Goal: Feedback & Contribution: Contribute content

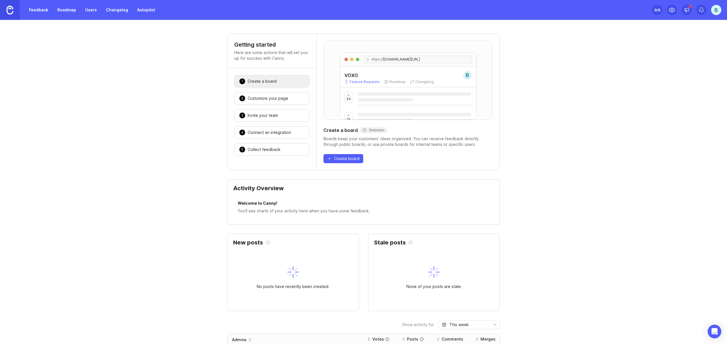
click at [278, 99] on div "Customize your page" at bounding box center [268, 98] width 41 height 6
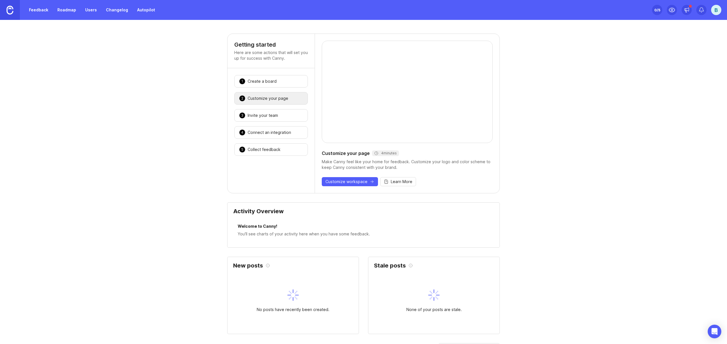
click at [284, 85] on div "1 Create a board 🎉" at bounding box center [271, 81] width 74 height 13
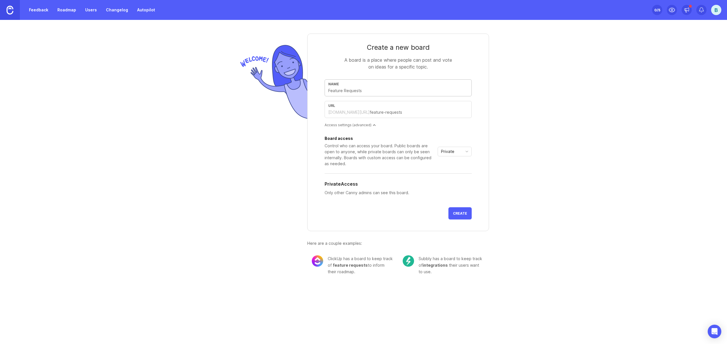
click at [357, 91] on input "text" at bounding box center [398, 91] width 140 height 6
type input "P"
type input "p"
type input "Ph"
type input "ph"
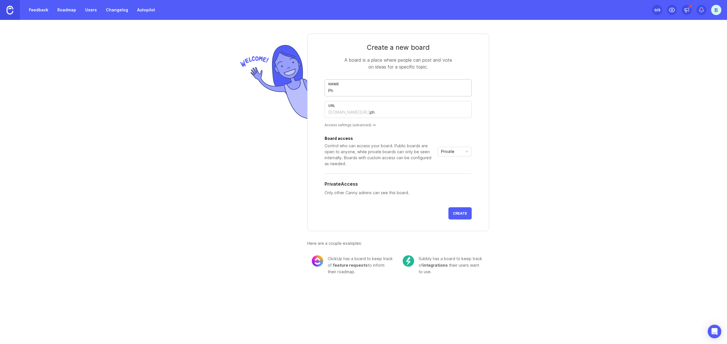
type input "Pha"
type input "pha"
type input "Phar"
type input "phar"
type input "Pharm"
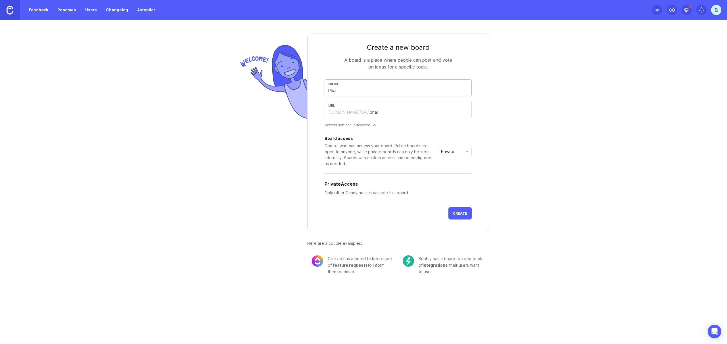
type input "pharm"
type input "Pharma"
type input "pharma"
type input "Pharmac"
type input "pharmac"
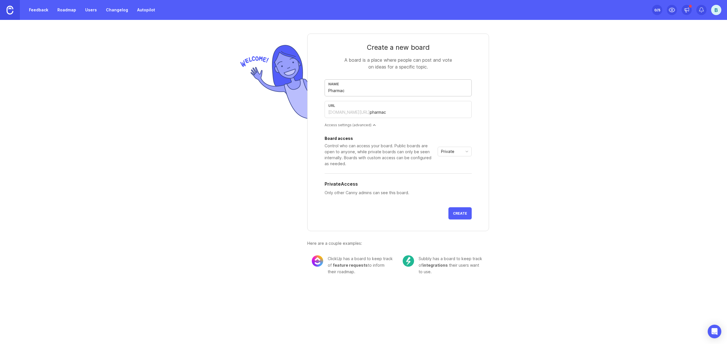
type input "Pharmacy"
type input "pharmacy"
type input "Pharmac"
type input "pharmac"
type input "Pharma"
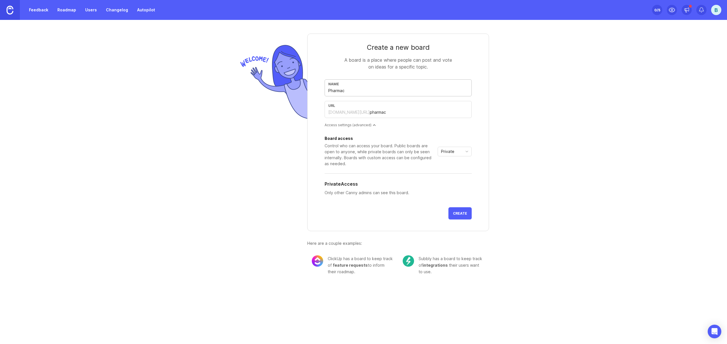
type input "pharma"
type input "Pharm"
type input "pharm"
type input "Phar"
type input "phar"
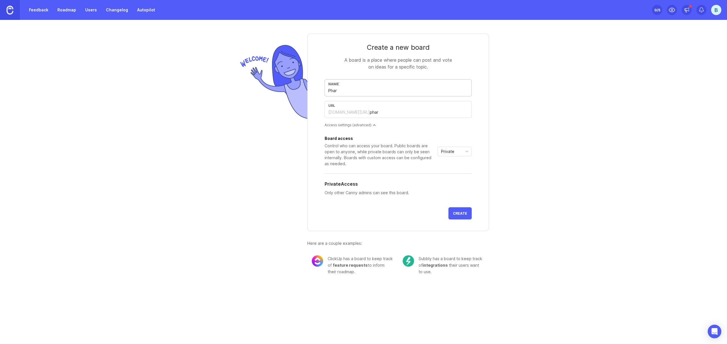
type input "Pha"
type input "pha"
type input "Ph"
type input "ph"
type input "P"
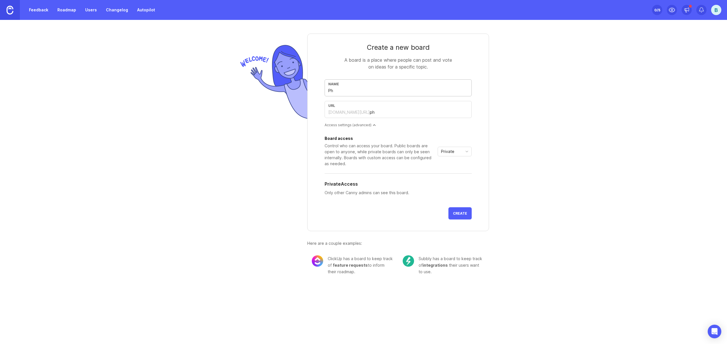
type input "p"
type input "F"
type input "f"
type input "Fe"
type input "fe"
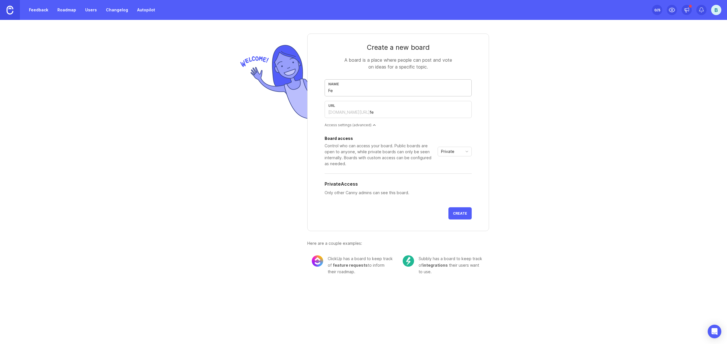
type input "Fea"
type input "fea"
type input "Feat"
type input "feat"
type input "Featu"
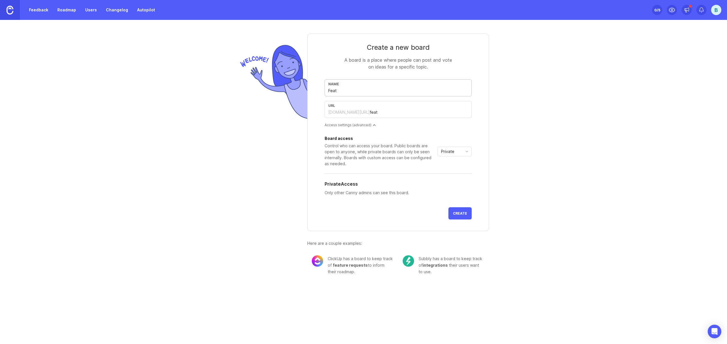
type input "featu"
type input "Featur"
type input "featur"
type input "Feature"
type input "feature"
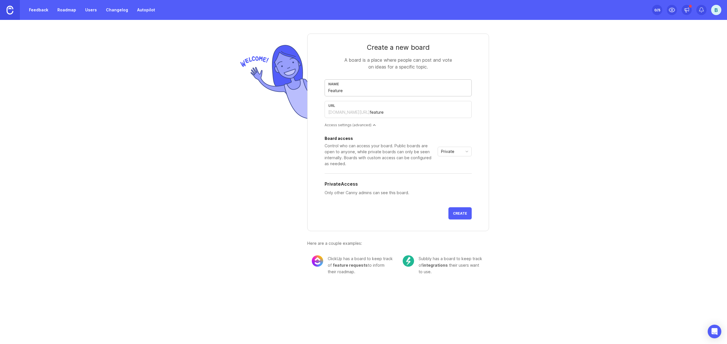
type input "Feature R"
type input "feature-r"
type input "Feature Re"
type input "feature-re"
type input "Feature Req"
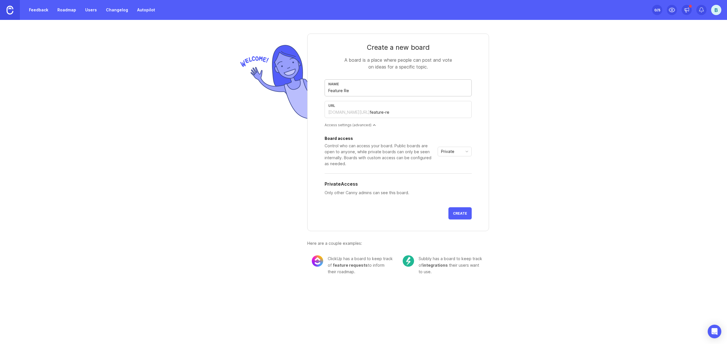
type input "feature-req"
type input "Feature Requ"
type input "feature-requ"
type input "Feature Reque"
type input "feature-reque"
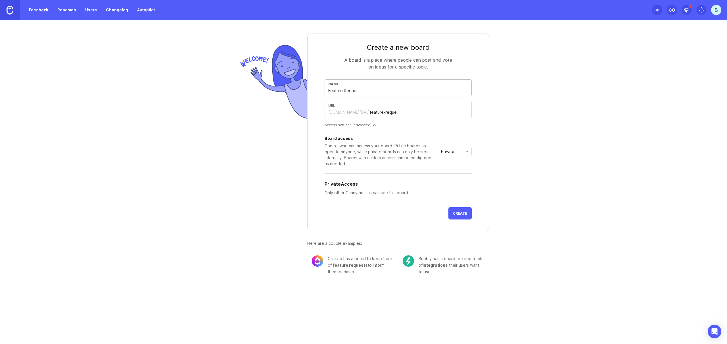
type input "Feature Reques"
type input "feature-reques"
type input "Feature Request"
type input "feature-request"
type input "Feature Requests"
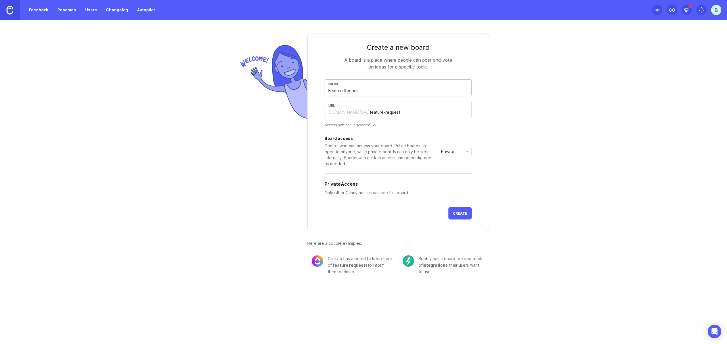
type input "feature-requests"
type input "Feature Requests"
click at [371, 114] on input "feature-requests" at bounding box center [419, 112] width 98 height 6
type input "feature-requests"
click at [392, 155] on div "Control who can access your board. Public boards are open to anyone, while priv…" at bounding box center [380, 155] width 111 height 24
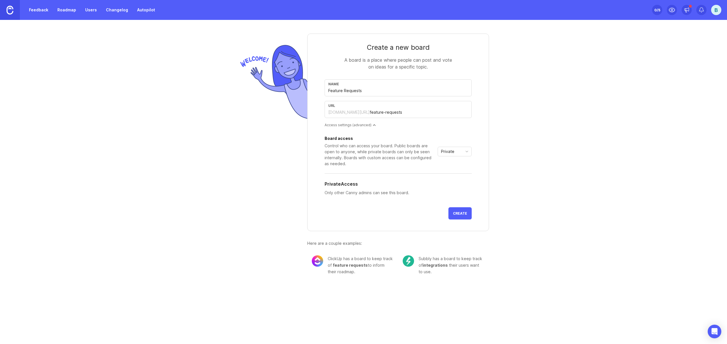
click at [465, 152] on icon "toggle icon" at bounding box center [467, 151] width 9 height 5
click at [458, 173] on li "Public" at bounding box center [455, 171] width 34 height 9
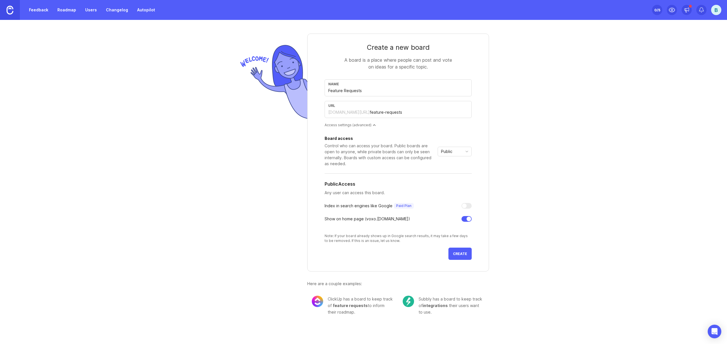
click at [460, 150] on div "Public" at bounding box center [450, 151] width 24 height 9
click at [451, 182] on span "Custom" at bounding box center [449, 181] width 14 height 6
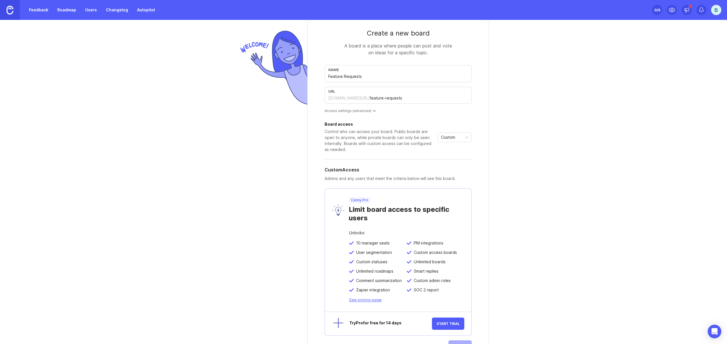
scroll to position [15, 0]
click at [453, 137] on span "Custom" at bounding box center [448, 137] width 14 height 6
click at [454, 158] on li "Public" at bounding box center [453, 156] width 34 height 9
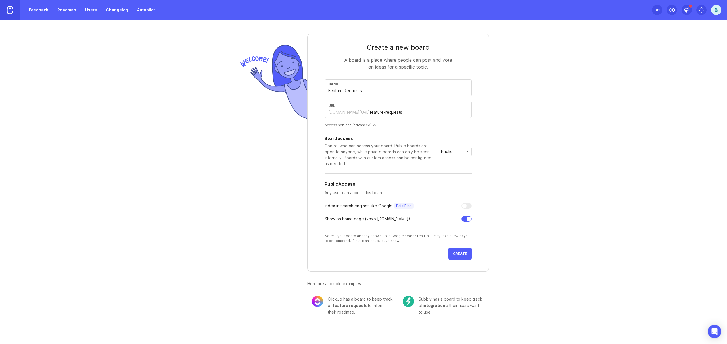
scroll to position [0, 0]
click at [468, 207] on div at bounding box center [467, 206] width 10 height 6
click at [465, 255] on span "Create" at bounding box center [460, 253] width 14 height 4
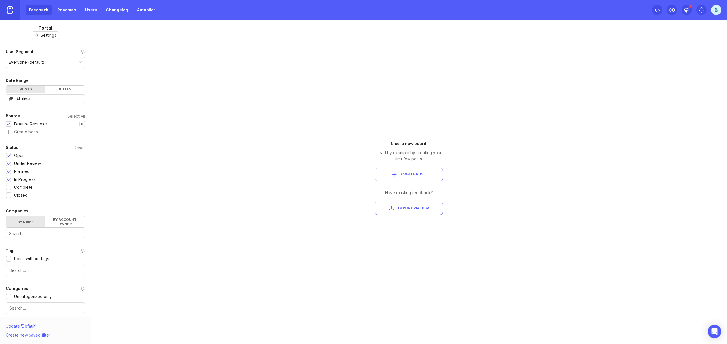
click at [428, 172] on span "Create Post" at bounding box center [409, 174] width 59 height 5
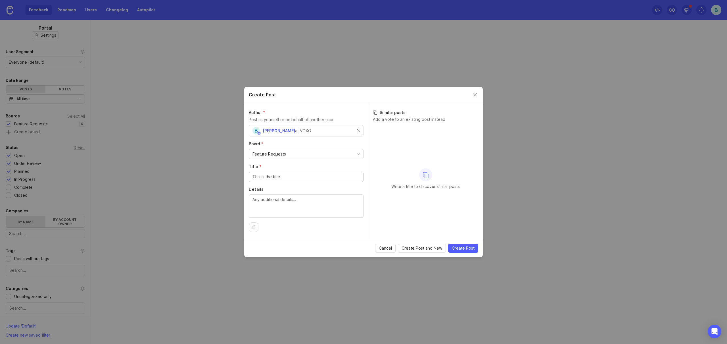
type input "This is the title"
type textarea "These are the details."
click at [463, 247] on span "Create Post" at bounding box center [463, 248] width 23 height 6
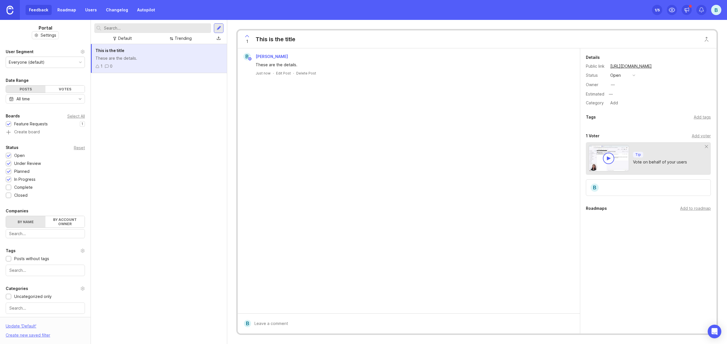
click at [719, 13] on div "B" at bounding box center [716, 10] width 10 height 10
click at [71, 10] on link "Roadmap" at bounding box center [67, 10] width 26 height 10
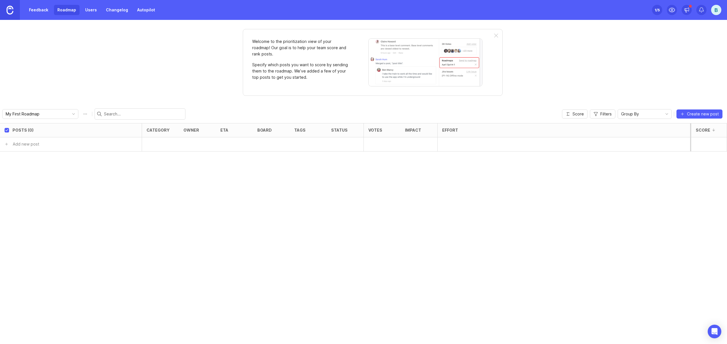
click at [30, 9] on link "Feedback" at bounding box center [39, 10] width 26 height 10
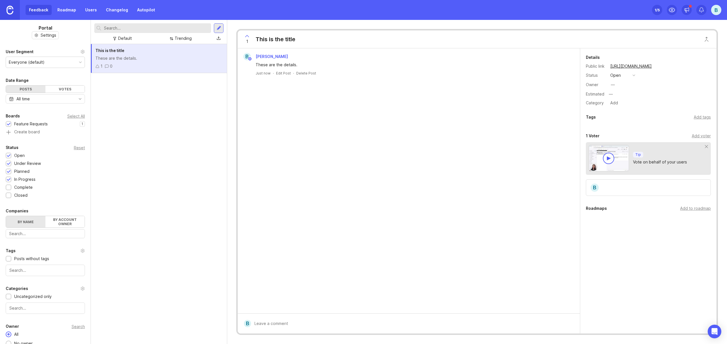
click at [721, 11] on div "B" at bounding box center [716, 10] width 10 height 10
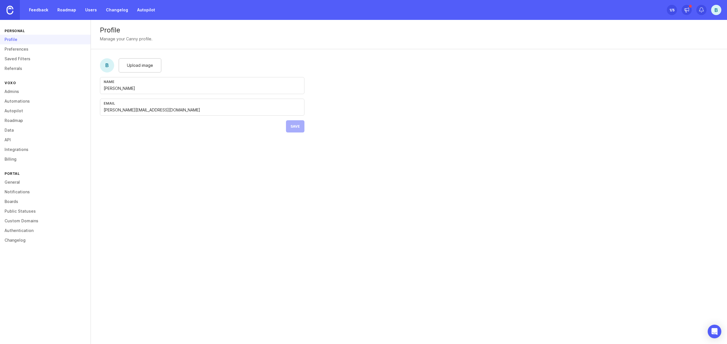
click at [17, 48] on link "Preferences" at bounding box center [45, 49] width 91 height 10
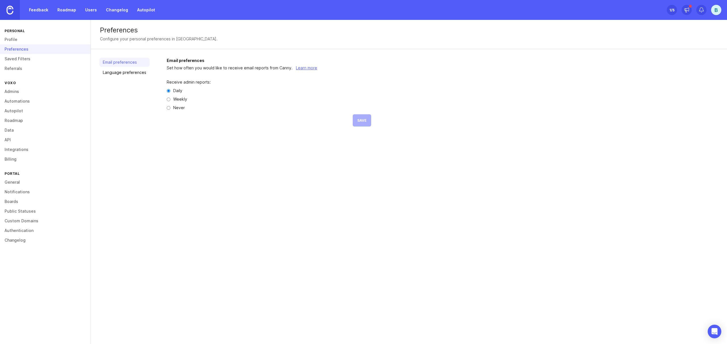
click at [11, 91] on link "Admins" at bounding box center [45, 92] width 91 height 10
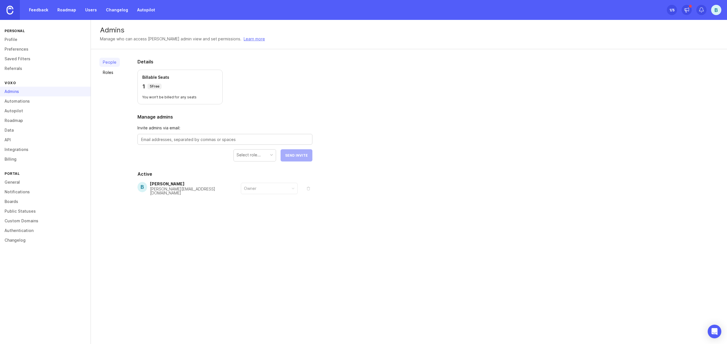
click at [28, 101] on link "Automations" at bounding box center [45, 101] width 91 height 10
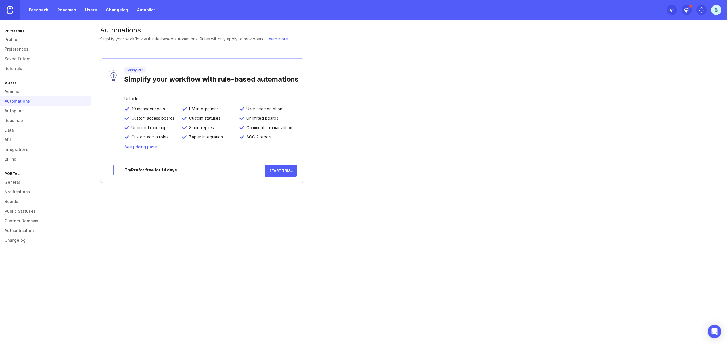
click at [19, 111] on link "Autopilot" at bounding box center [45, 111] width 91 height 10
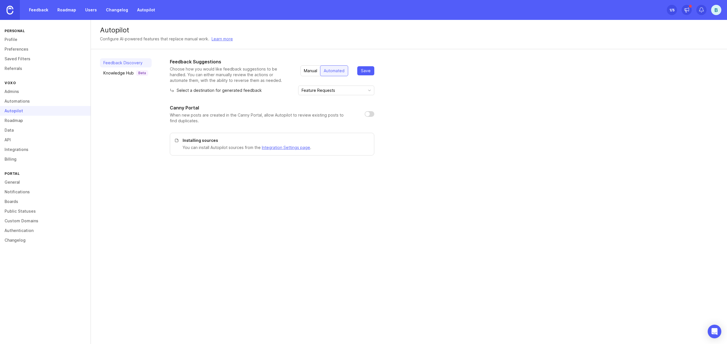
click at [18, 122] on link "Roadmap" at bounding box center [45, 121] width 91 height 10
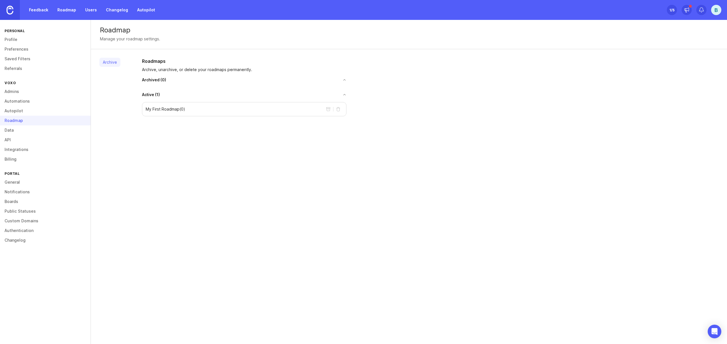
click at [13, 130] on link "Data" at bounding box center [45, 130] width 91 height 10
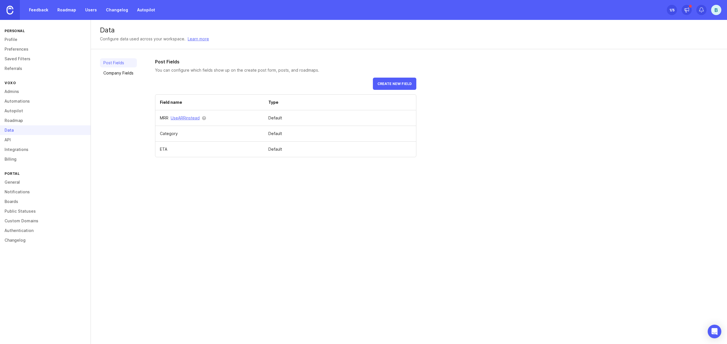
click at [15, 140] on link "API" at bounding box center [45, 140] width 91 height 10
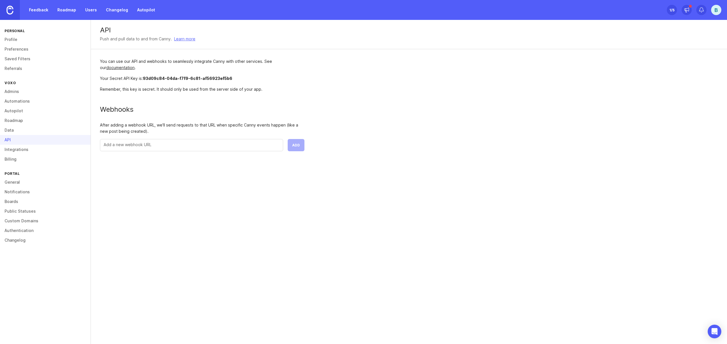
click at [23, 147] on link "Integrations" at bounding box center [45, 150] width 91 height 10
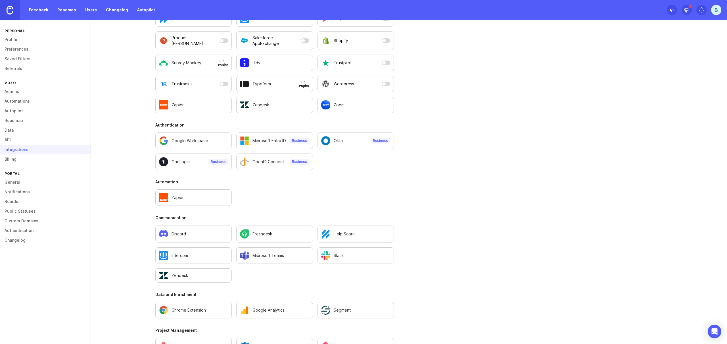
scroll to position [263, 0]
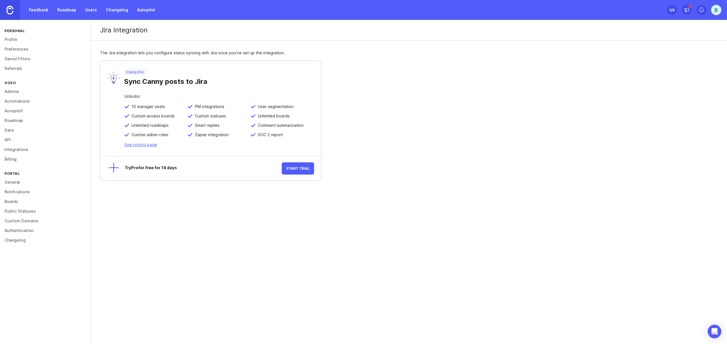
click at [305, 167] on span "Start Trial" at bounding box center [297, 168] width 23 height 4
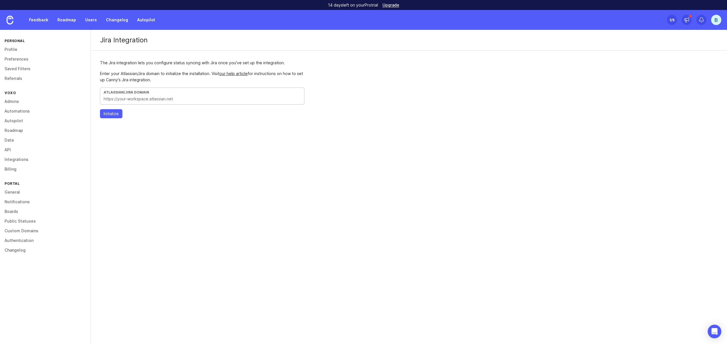
click at [262, 101] on input "text" at bounding box center [202, 99] width 197 height 6
click at [234, 101] on input "text" at bounding box center [202, 99] width 197 height 6
paste input "https://voxo.atlassian.net/"
type input "https://voxo.atlassian.net/"
click at [117, 118] on button "Initialize" at bounding box center [111, 113] width 22 height 9
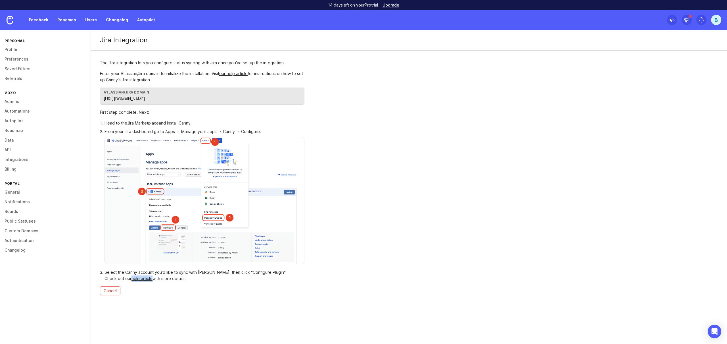
click at [26, 228] on link "Custom Domains" at bounding box center [45, 231] width 91 height 10
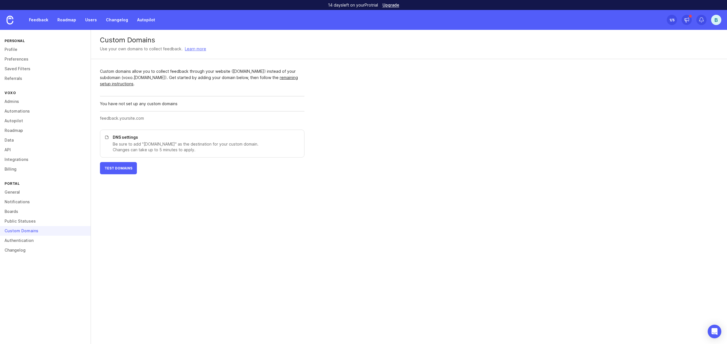
click at [143, 120] on input "text" at bounding box center [200, 118] width 201 height 6
type input "feedback.voxo.co"
click at [290, 118] on span "Add Domain" at bounding box center [289, 118] width 24 height 5
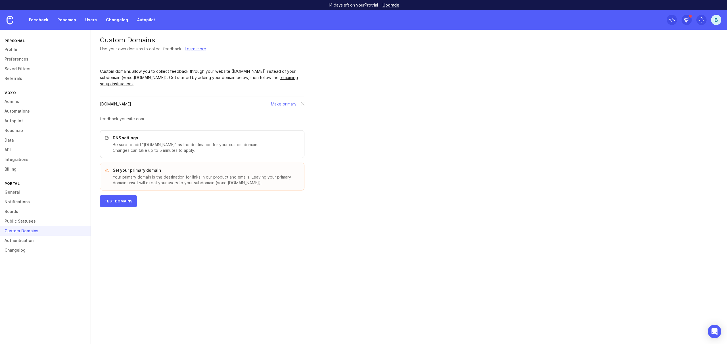
click at [242, 176] on p "Your primary domain is the destination for links in our product and emails. Lea…" at bounding box center [205, 179] width 185 height 11
click at [6, 19] on link at bounding box center [10, 20] width 20 height 20
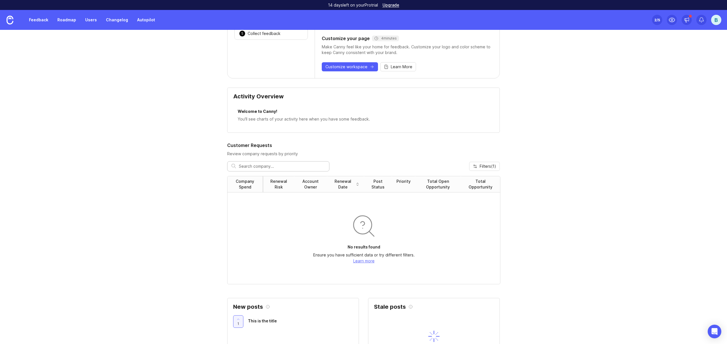
scroll to position [185, 0]
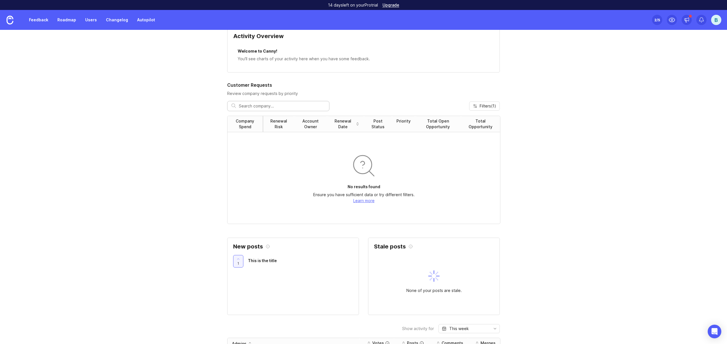
click at [38, 21] on link "Feedback" at bounding box center [39, 20] width 26 height 10
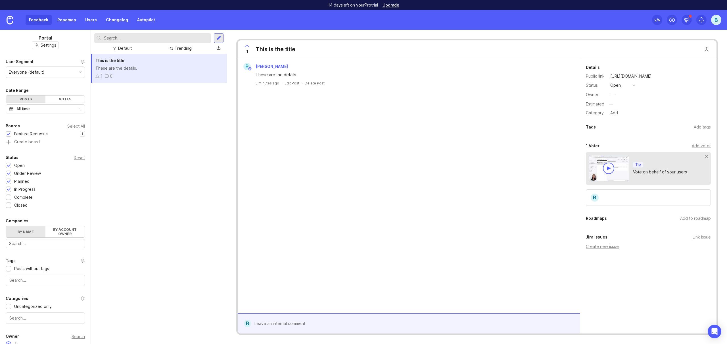
click at [199, 71] on div "This is the title These are the details. 1 0" at bounding box center [159, 68] width 136 height 29
click at [217, 39] on div at bounding box center [219, 38] width 5 height 5
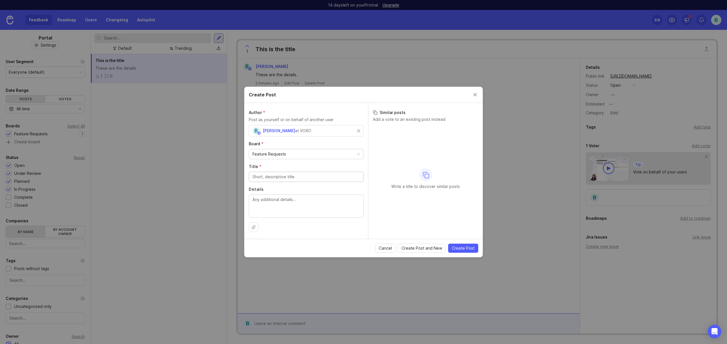
click at [305, 175] on input "Title *" at bounding box center [306, 177] width 107 height 6
type input "Wanting to see if they can put in multiple script numbers before it asks for pi…"
click at [334, 205] on textarea "Details" at bounding box center [306, 205] width 107 height 19
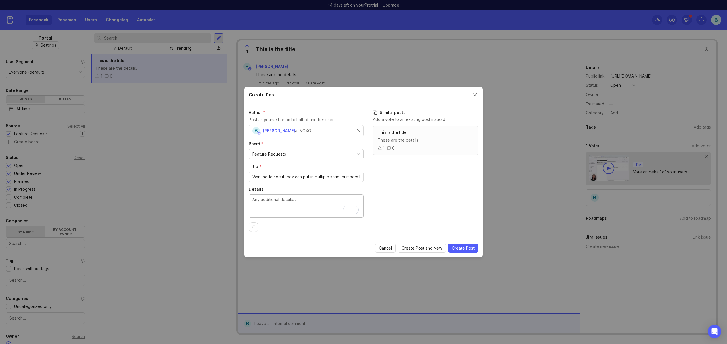
paste textarea "Wanting to see if they can put in multiple script numbers before it asks for pi…"
type textarea "Wanting to see if they can put in multiple script numbers before it asks for pi…"
click at [473, 246] on span "Create Post" at bounding box center [463, 248] width 23 height 6
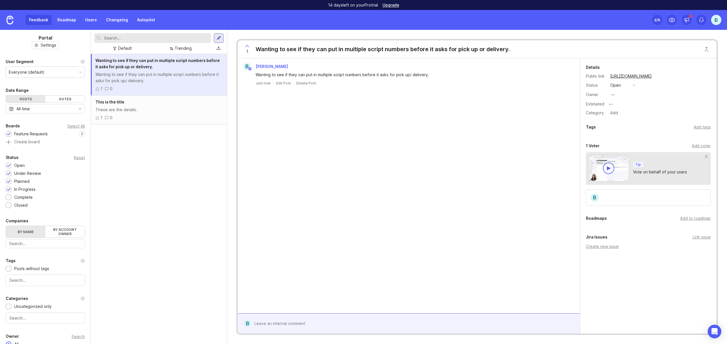
click at [220, 36] on div at bounding box center [219, 38] width 5 height 5
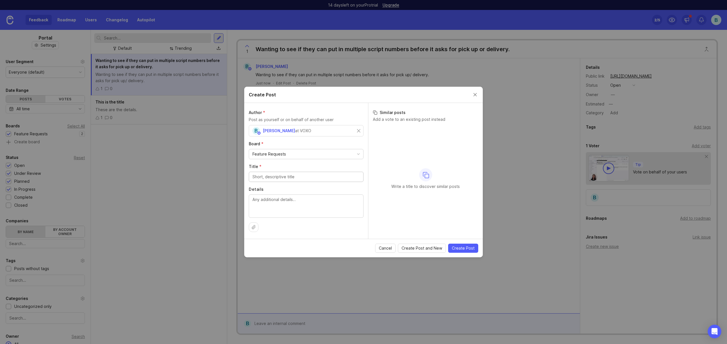
paste input "FAX contacts favorites"
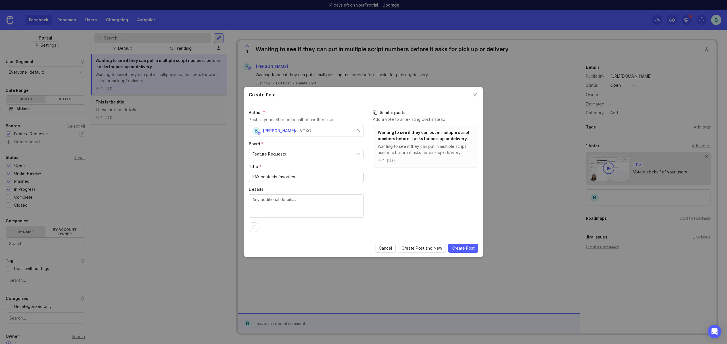
type input "FAX contacts favorites"
type input "VP of Product"
click at [299, 205] on textarea "Details" at bounding box center [306, 205] width 107 height 19
paste textarea "Is there a way to save a contact with their fax number for easy access to quick…"
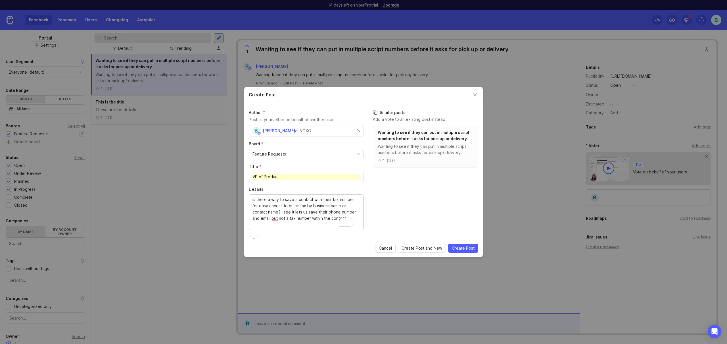
type textarea "Is there a way to save a contact with their fax number for easy access to quick…"
click at [297, 176] on input "VP of Product" at bounding box center [306, 177] width 107 height 6
paste input "FAX contacts favorites"
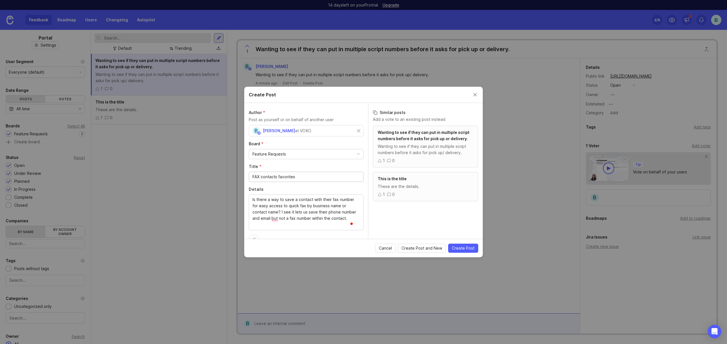
type input "FAX contacts favorites"
click at [329, 129] on div "B Brennen Hodge at VOXO" at bounding box center [305, 130] width 105 height 7
click at [473, 247] on span "Create Post" at bounding box center [463, 248] width 23 height 6
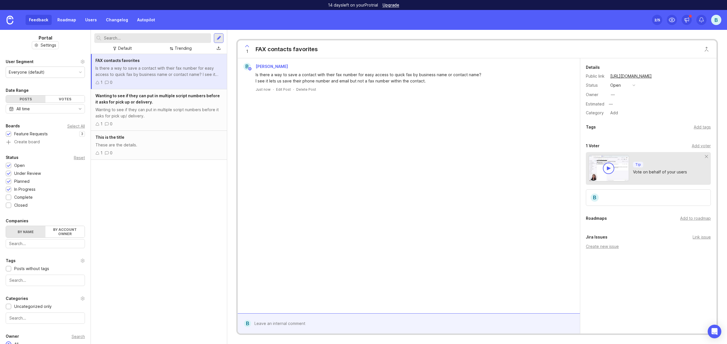
click at [715, 22] on div "B" at bounding box center [716, 20] width 10 height 10
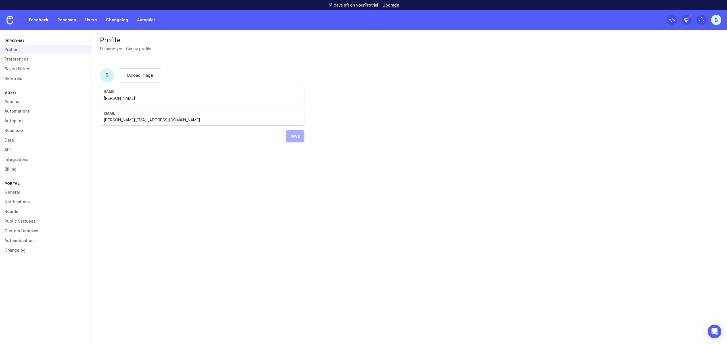
click at [22, 220] on link "Public Statuses" at bounding box center [45, 221] width 91 height 10
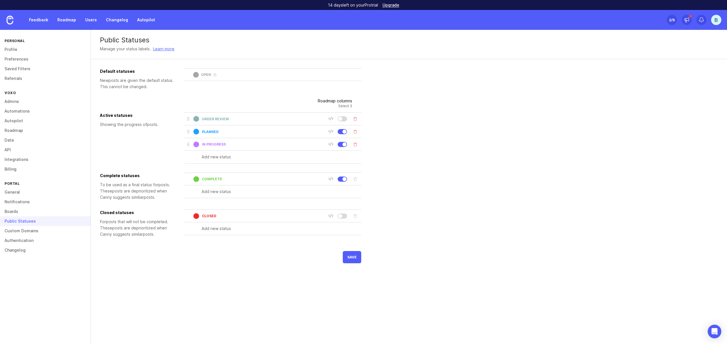
click at [19, 192] on link "General" at bounding box center [45, 192] width 91 height 10
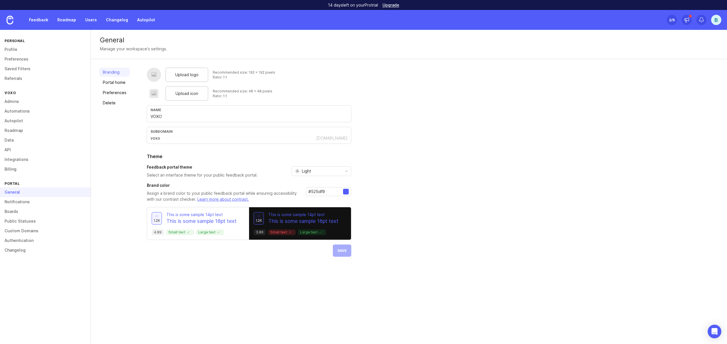
click at [106, 80] on link "Portal home" at bounding box center [114, 82] width 30 height 9
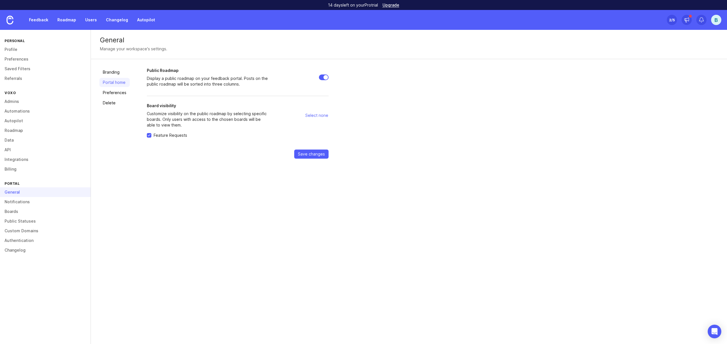
click at [109, 92] on link "Preferences" at bounding box center [114, 92] width 30 height 9
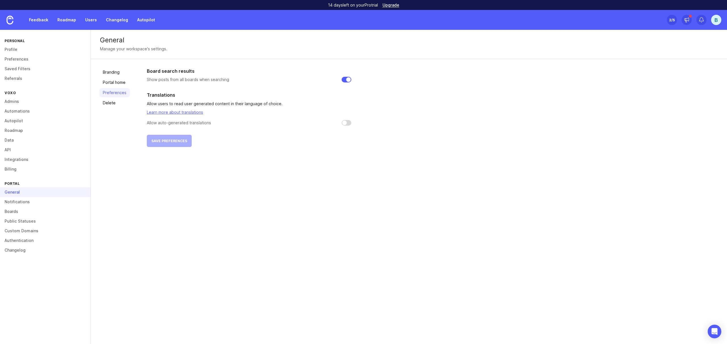
click at [24, 204] on link "Notifications" at bounding box center [45, 202] width 91 height 10
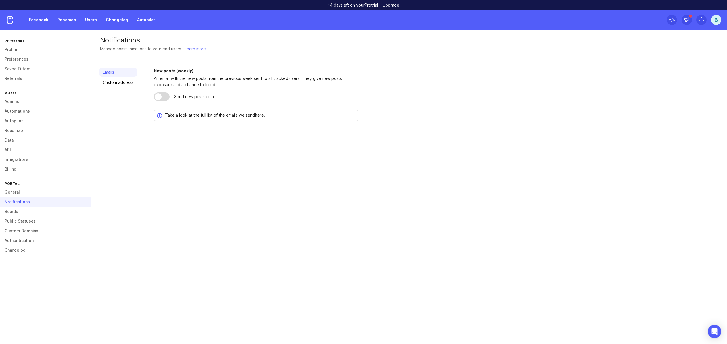
click at [17, 213] on link "Boards" at bounding box center [45, 212] width 91 height 10
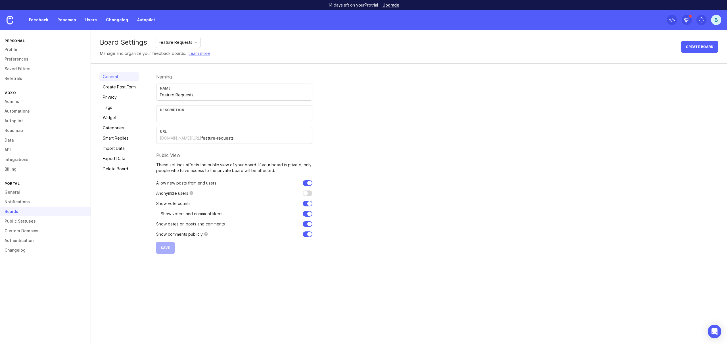
click at [312, 193] on input "checkbox" at bounding box center [308, 193] width 10 height 6
checkbox input "true"
click at [162, 244] on button "Save" at bounding box center [165, 248] width 18 height 12
click at [118, 89] on link "Create Post Form" at bounding box center [119, 86] width 40 height 9
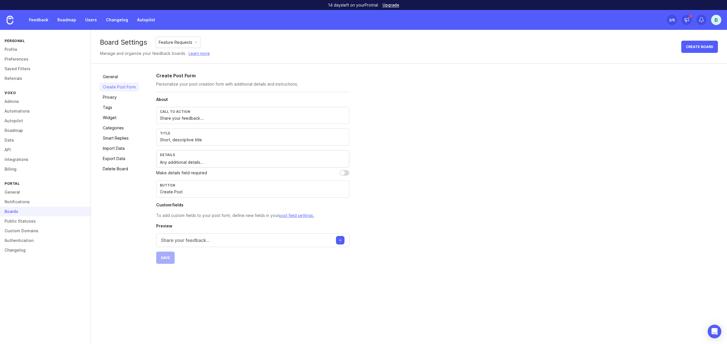
click at [116, 96] on link "Privacy" at bounding box center [119, 97] width 40 height 9
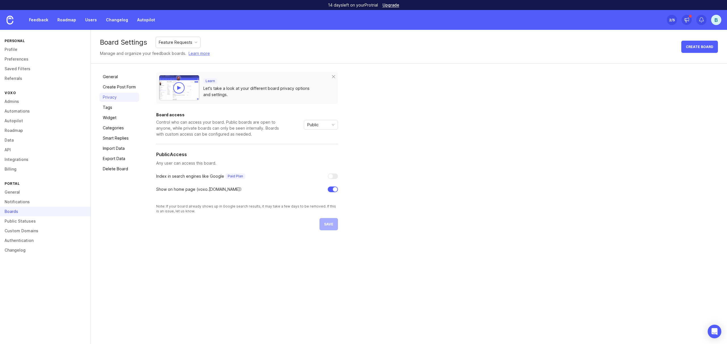
click at [115, 108] on link "Tags" at bounding box center [119, 107] width 40 height 9
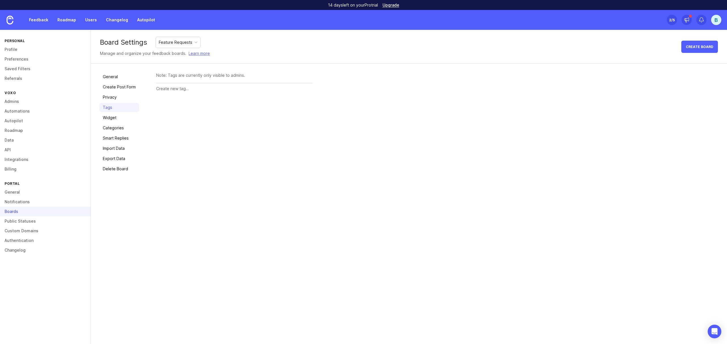
click at [117, 120] on link "Widget" at bounding box center [119, 117] width 40 height 9
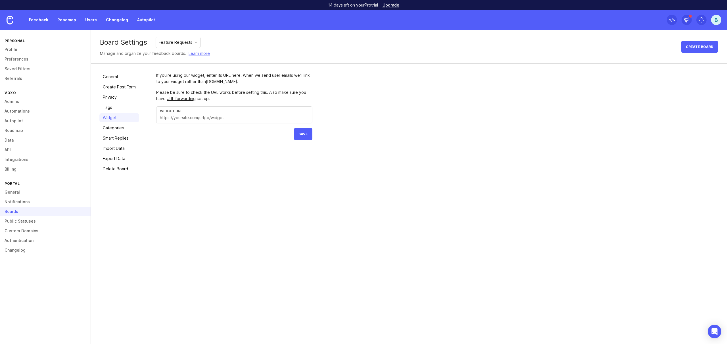
click at [118, 128] on link "Categories" at bounding box center [119, 127] width 40 height 9
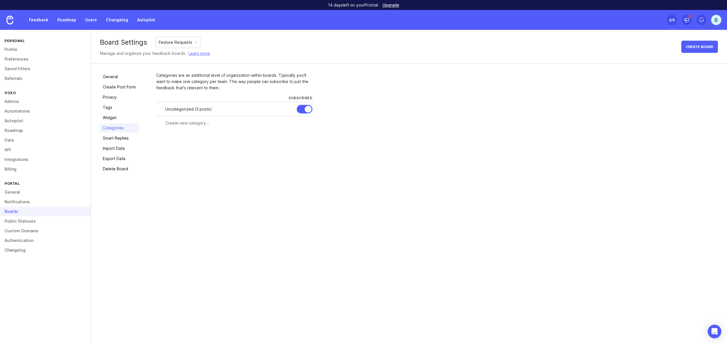
click at [116, 141] on link "Smart Replies" at bounding box center [119, 138] width 40 height 9
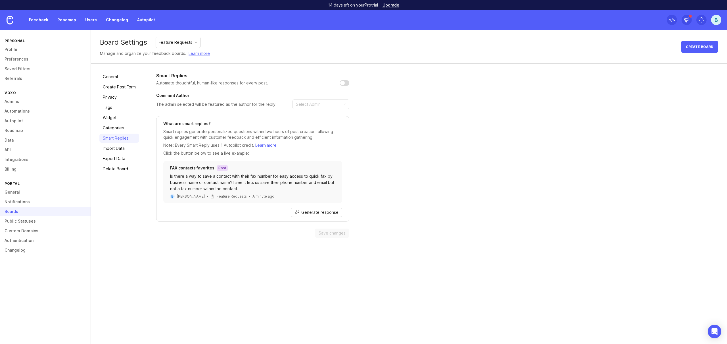
click at [115, 149] on link "Import Data" at bounding box center [119, 148] width 40 height 9
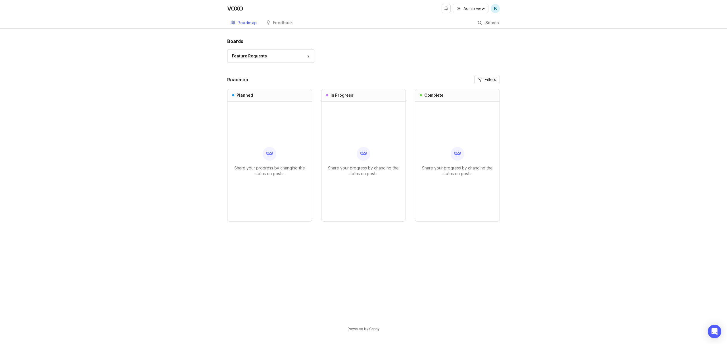
click at [302, 56] on div "Feature Requests 2" at bounding box center [271, 56] width 78 height 6
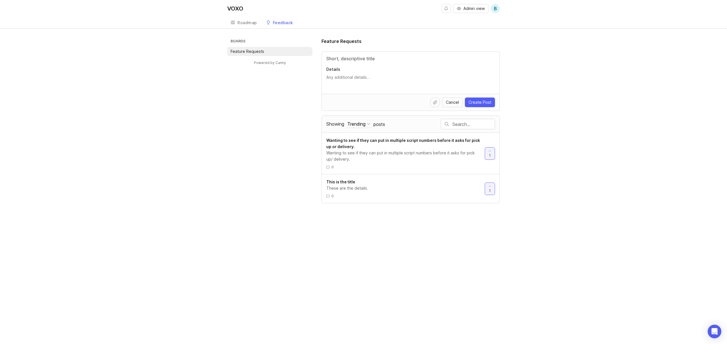
click at [288, 25] on link "Feedback" at bounding box center [280, 23] width 34 height 12
click at [251, 19] on link "Roadmap" at bounding box center [243, 23] width 33 height 12
